Goal: Communication & Community: Share content

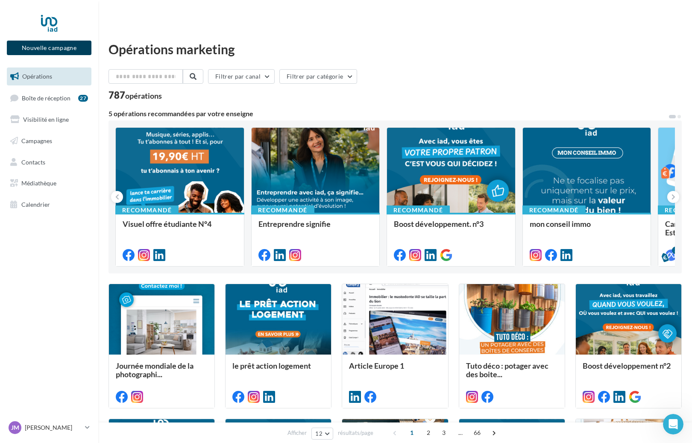
click at [56, 45] on button "Nouvelle campagne" at bounding box center [49, 48] width 85 height 15
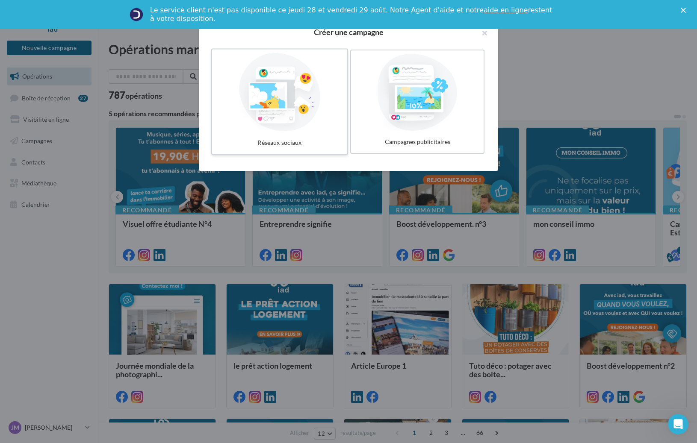
click at [272, 100] on div at bounding box center [279, 92] width 128 height 79
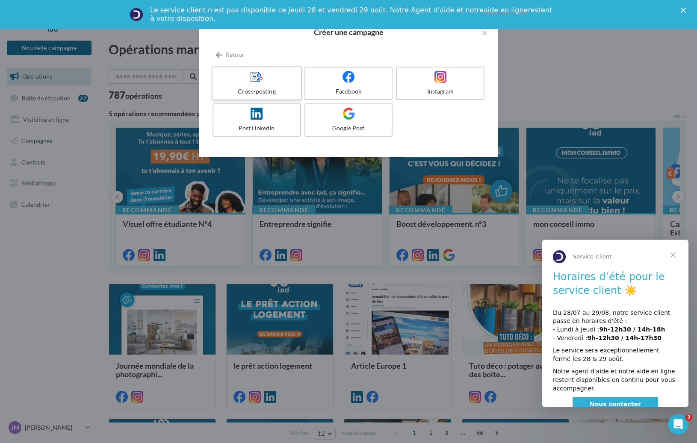
click at [253, 83] on span at bounding box center [256, 77] width 12 height 13
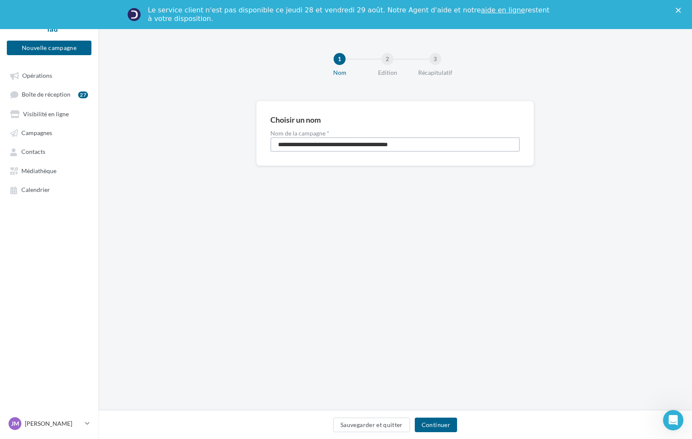
click at [383, 145] on input "**********" at bounding box center [396, 144] width 250 height 15
click at [320, 145] on input "**********" at bounding box center [396, 144] width 250 height 15
type input "**********"
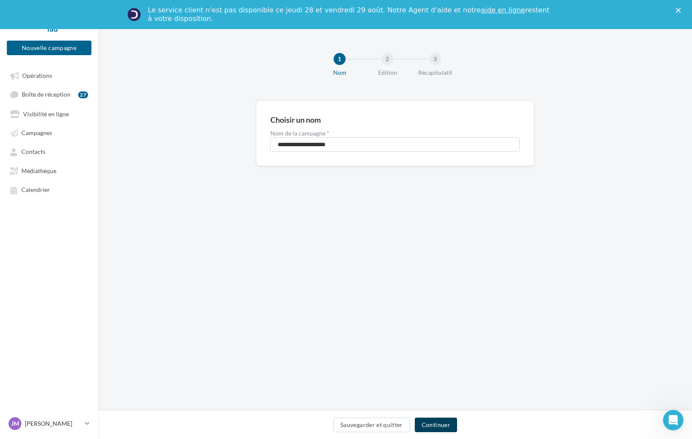
click at [439, 424] on button "Continuer" at bounding box center [436, 425] width 42 height 15
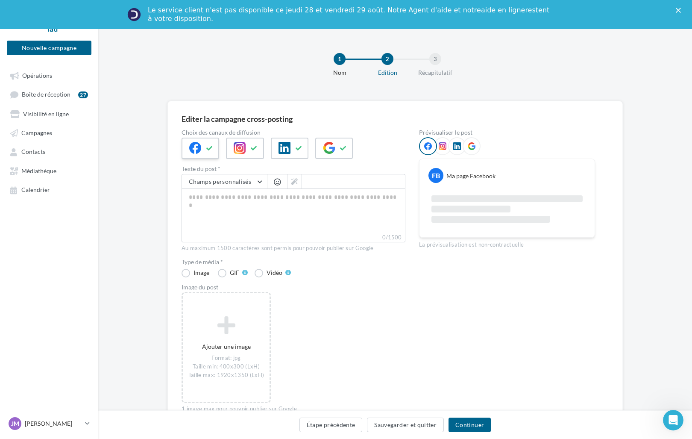
click at [198, 147] on icon at bounding box center [195, 148] width 12 height 12
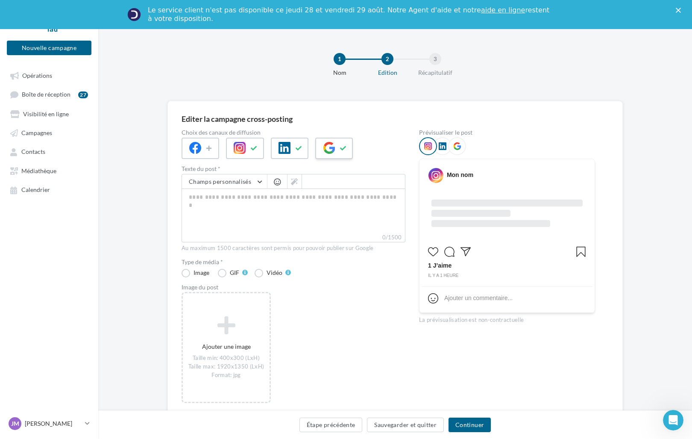
click at [346, 150] on icon at bounding box center [343, 148] width 7 height 6
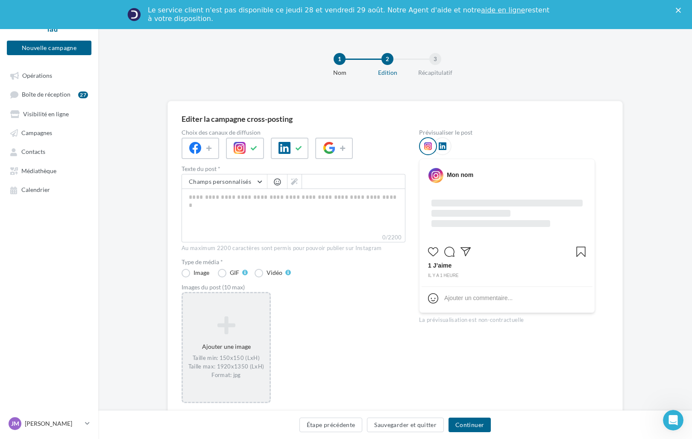
click at [230, 344] on div "Ajouter une image Taille min: 150x150 (LxH) Taille max: 1920x1350 (LxH) Format:…" at bounding box center [226, 348] width 87 height 72
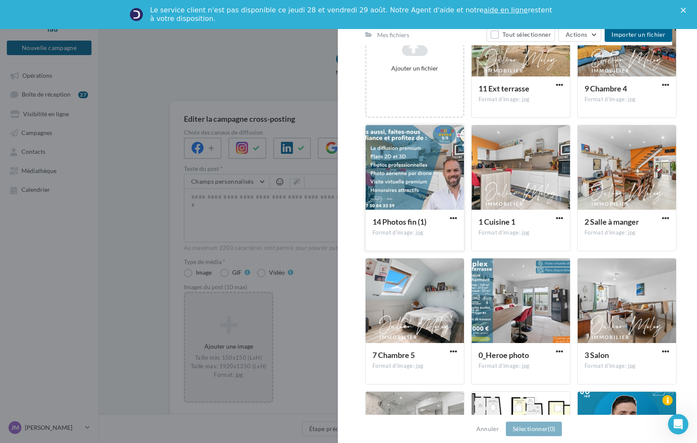
scroll to position [214, 0]
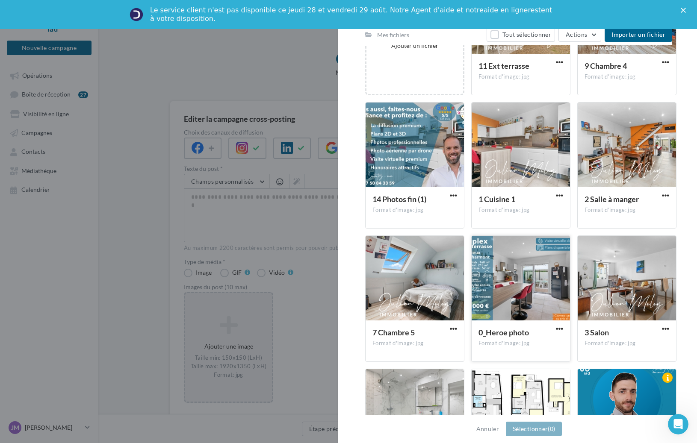
click at [505, 273] on div at bounding box center [520, 278] width 98 height 85
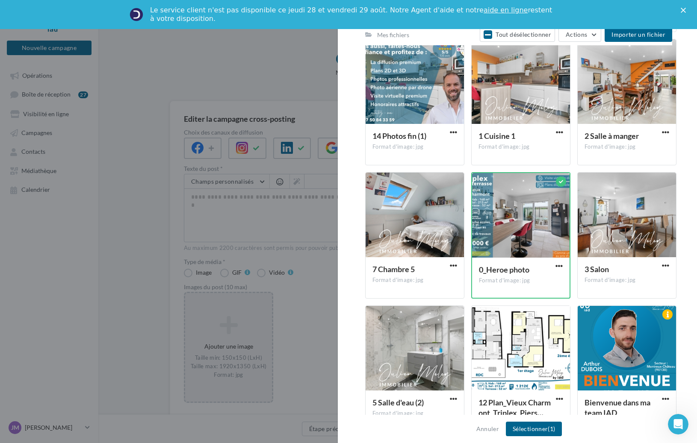
scroll to position [171, 0]
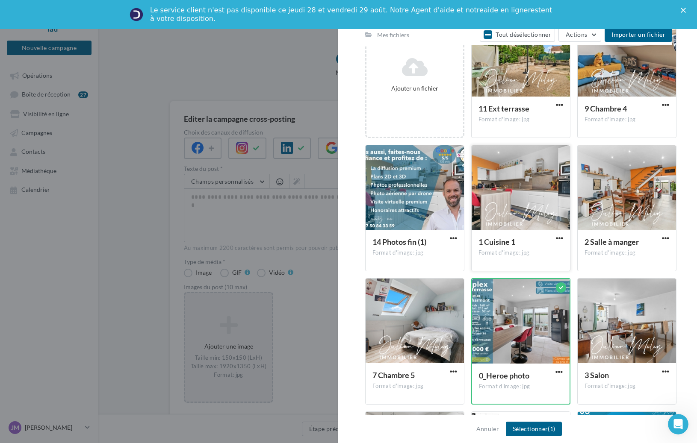
click at [510, 187] on div at bounding box center [520, 187] width 98 height 85
click at [616, 181] on div at bounding box center [626, 187] width 98 height 85
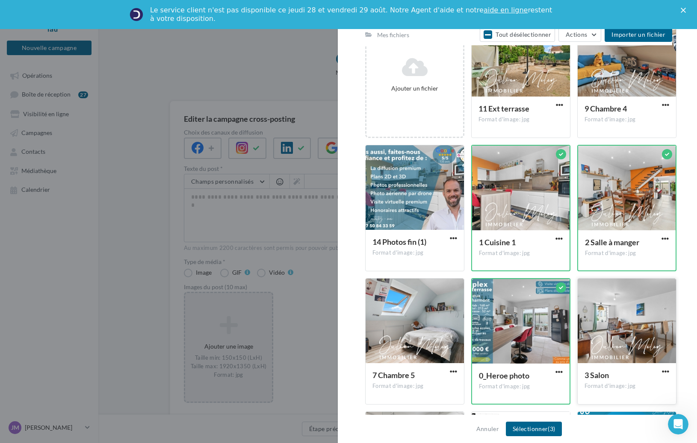
click at [626, 315] on div at bounding box center [626, 321] width 98 height 85
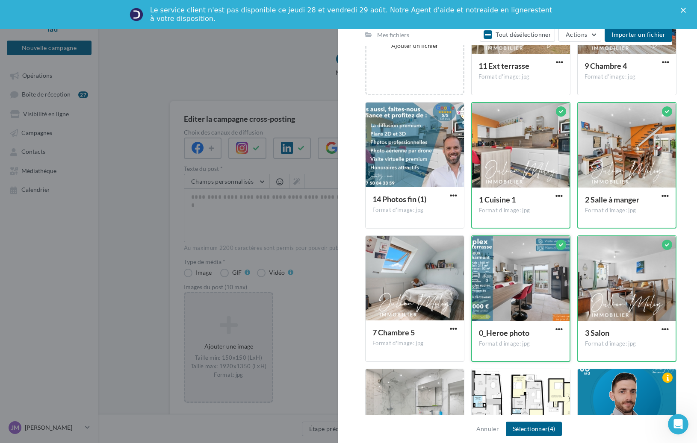
scroll to position [256, 0]
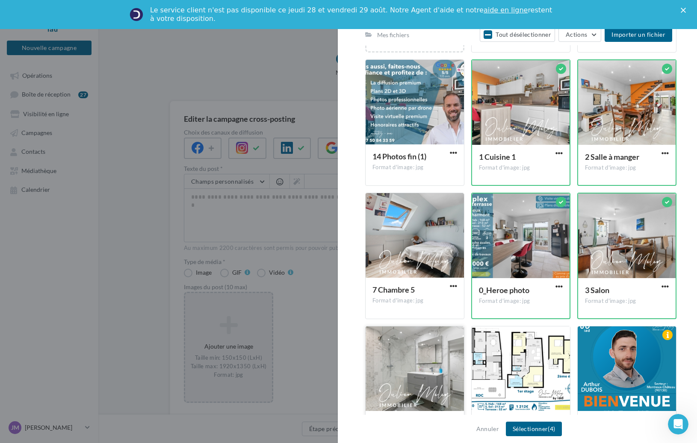
click at [427, 361] on div at bounding box center [414, 369] width 98 height 85
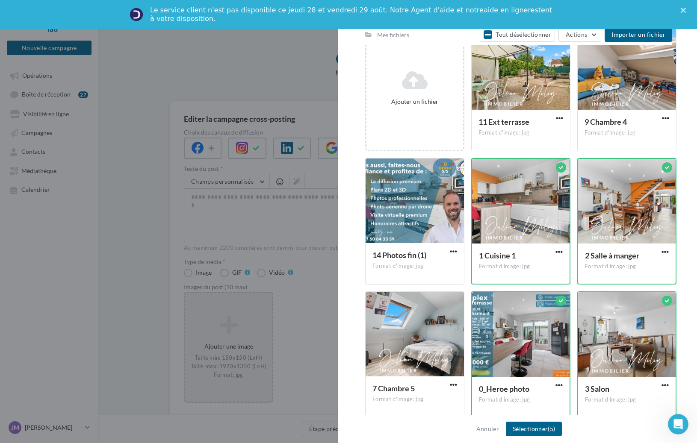
scroll to position [128, 0]
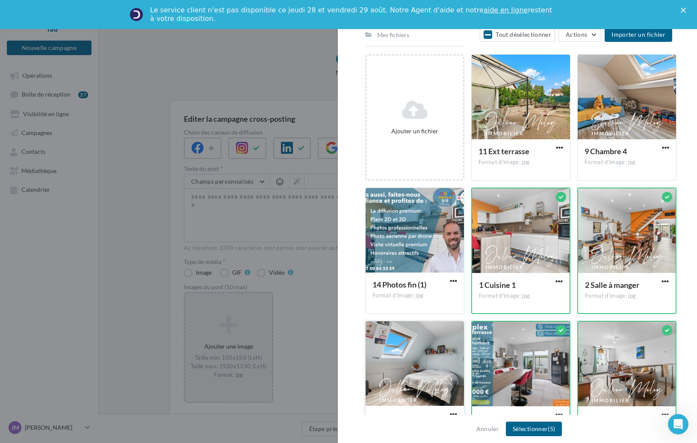
click at [408, 359] on div at bounding box center [414, 363] width 98 height 85
click at [603, 121] on div at bounding box center [626, 97] width 98 height 85
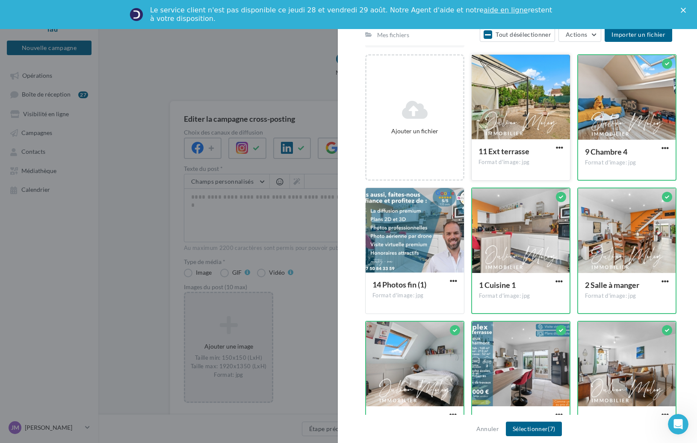
click at [543, 93] on div at bounding box center [520, 97] width 98 height 85
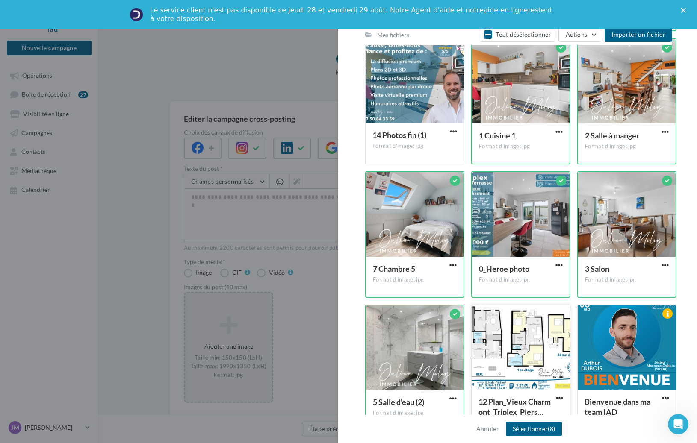
scroll to position [299, 0]
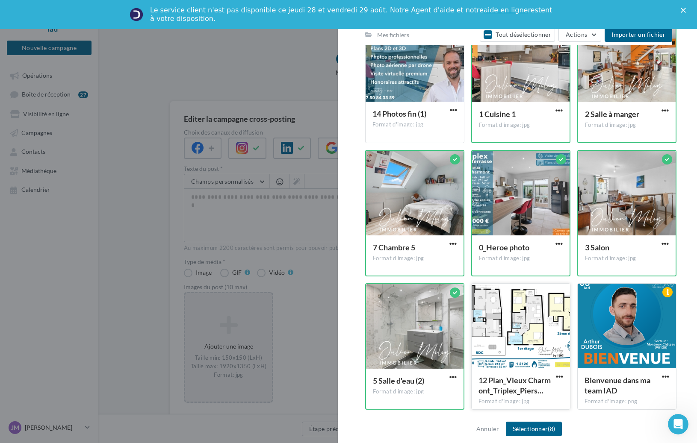
click at [534, 322] on div at bounding box center [520, 326] width 98 height 85
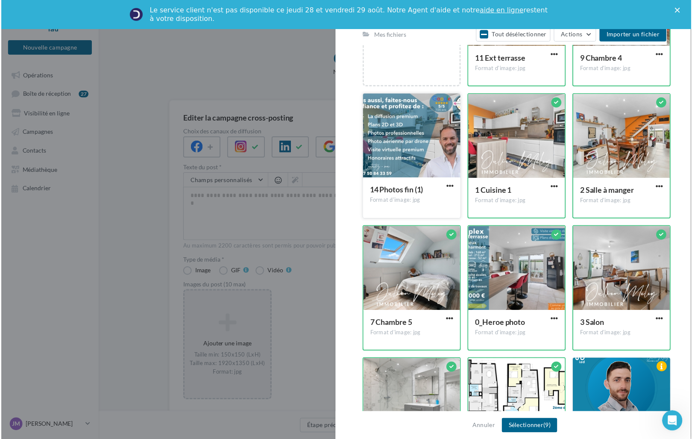
scroll to position [214, 0]
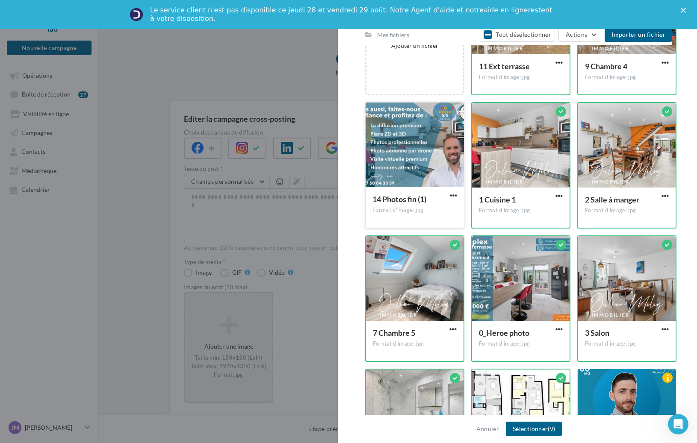
click at [409, 139] on div at bounding box center [414, 145] width 98 height 85
click at [552, 430] on span "(10)" at bounding box center [551, 428] width 11 height 7
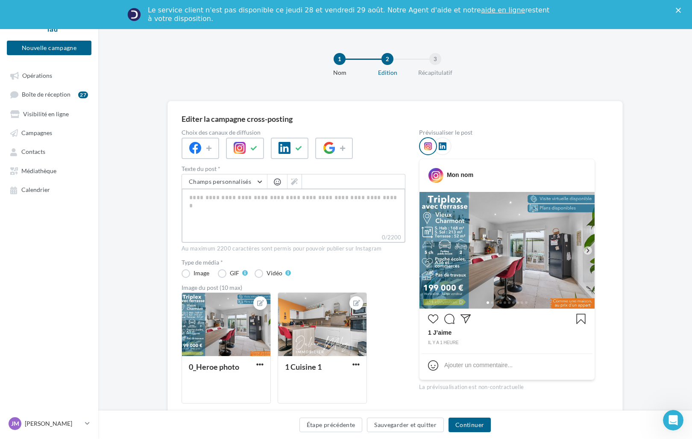
click at [287, 212] on textarea "0/2200" at bounding box center [294, 211] width 224 height 44
paste textarea "**********"
type textarea "**********"
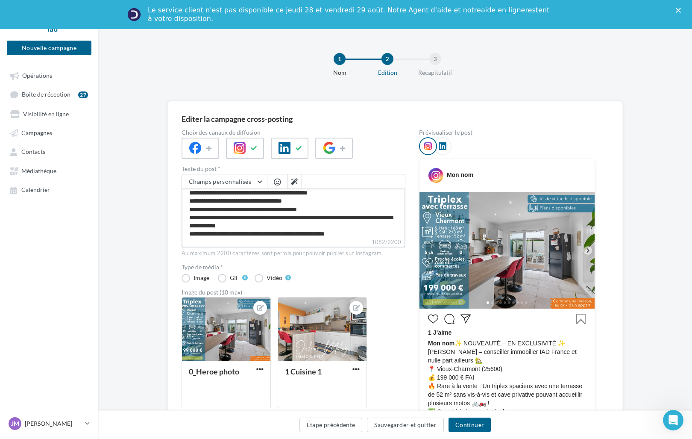
scroll to position [140, 0]
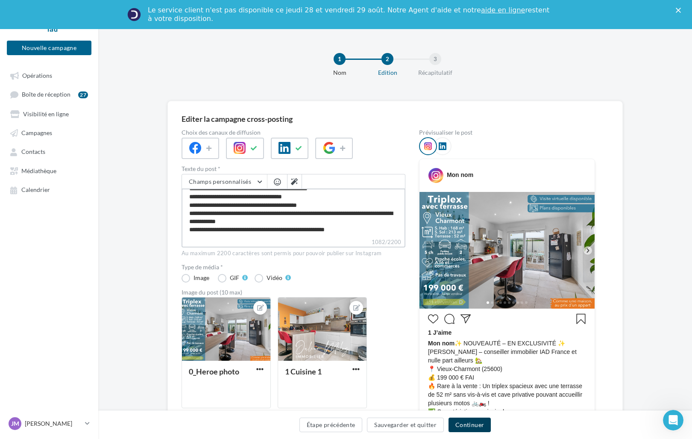
type textarea "**********"
click at [474, 425] on button "Continuer" at bounding box center [470, 425] width 42 height 15
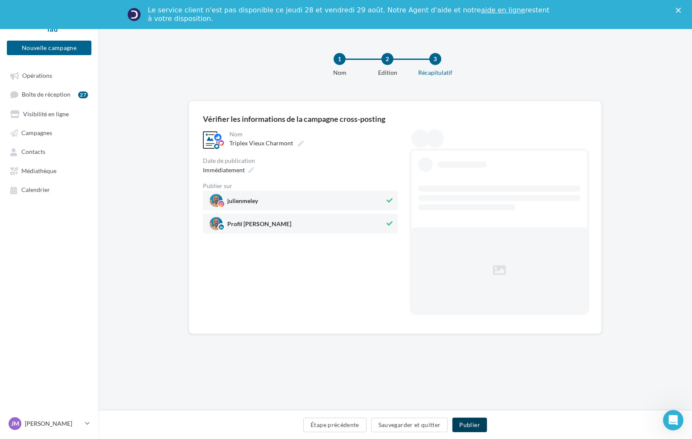
click at [472, 424] on button "Publier" at bounding box center [470, 425] width 34 height 15
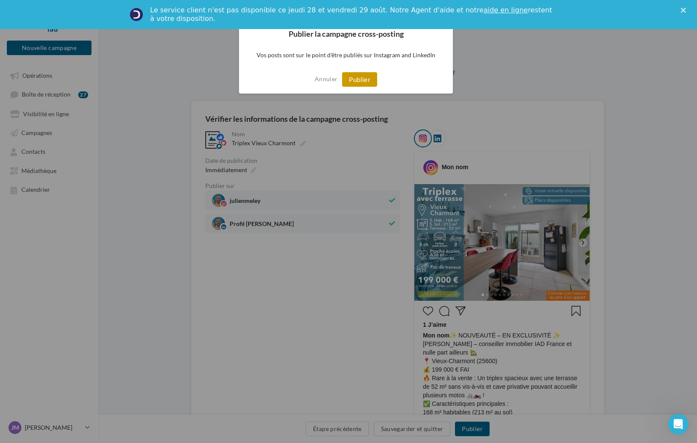
click at [365, 79] on button "Publier" at bounding box center [359, 79] width 35 height 15
